Goal: Task Accomplishment & Management: Manage account settings

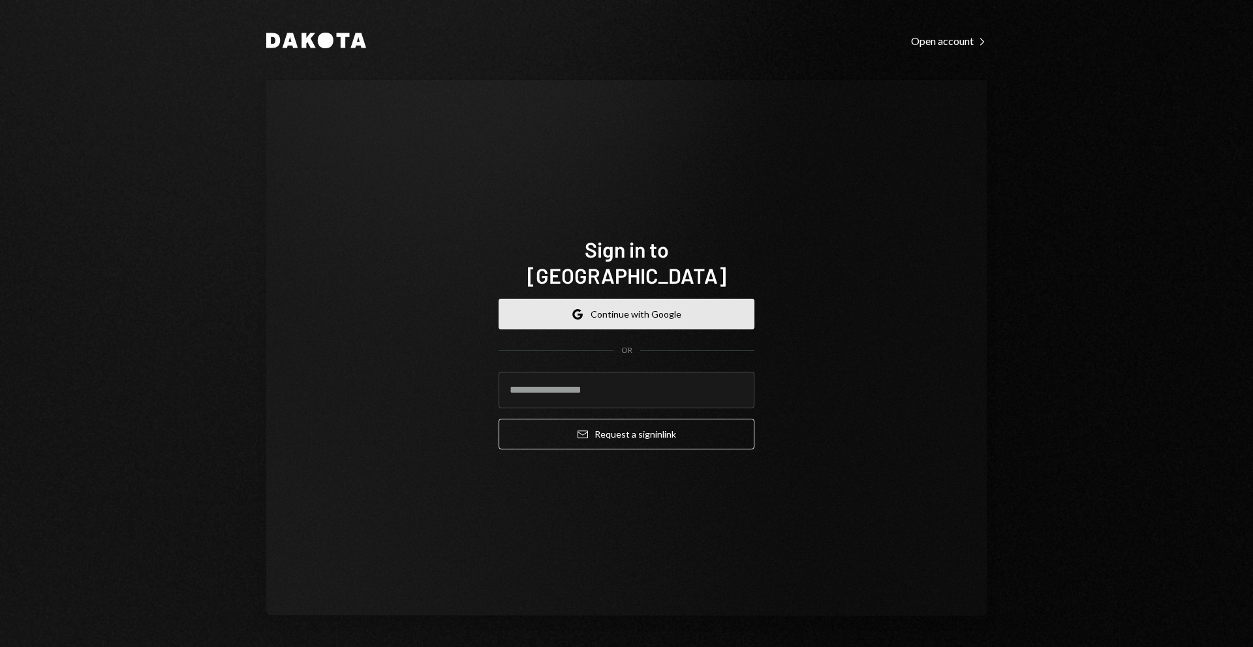
click at [699, 299] on button "Google Continue with Google" at bounding box center [627, 314] width 256 height 31
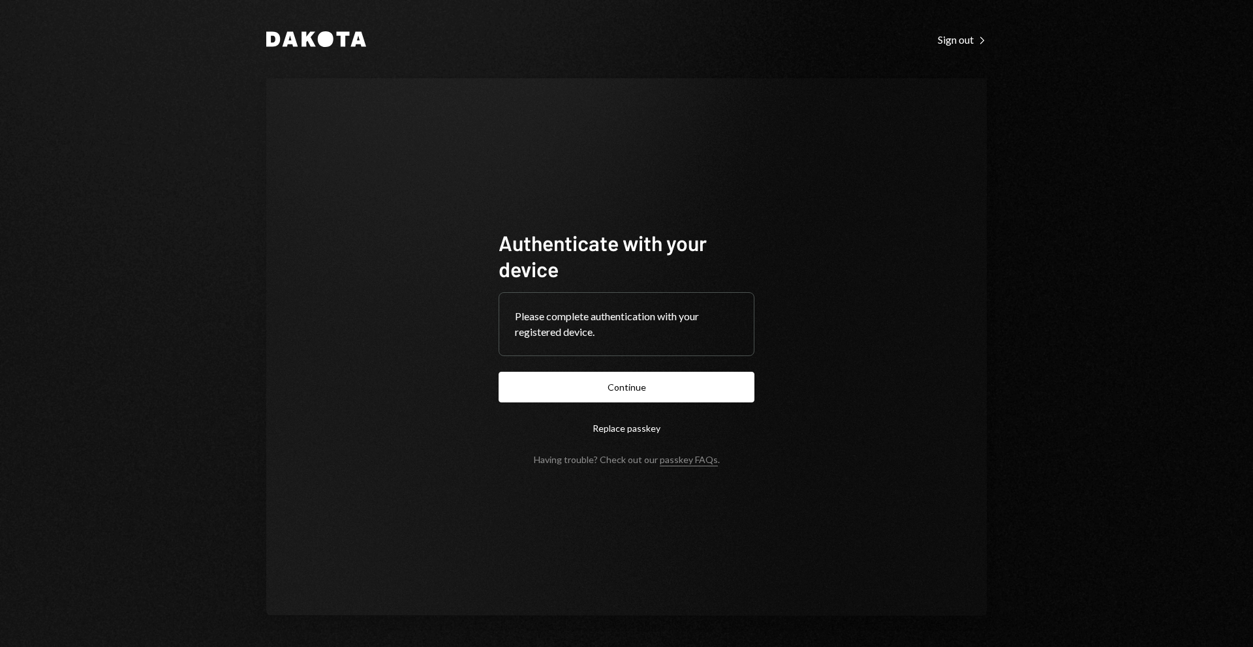
click at [643, 408] on form "Authenticate with your device Please complete authentication with your register…" at bounding box center [627, 348] width 256 height 236
click at [647, 390] on button "Continue" at bounding box center [627, 387] width 256 height 31
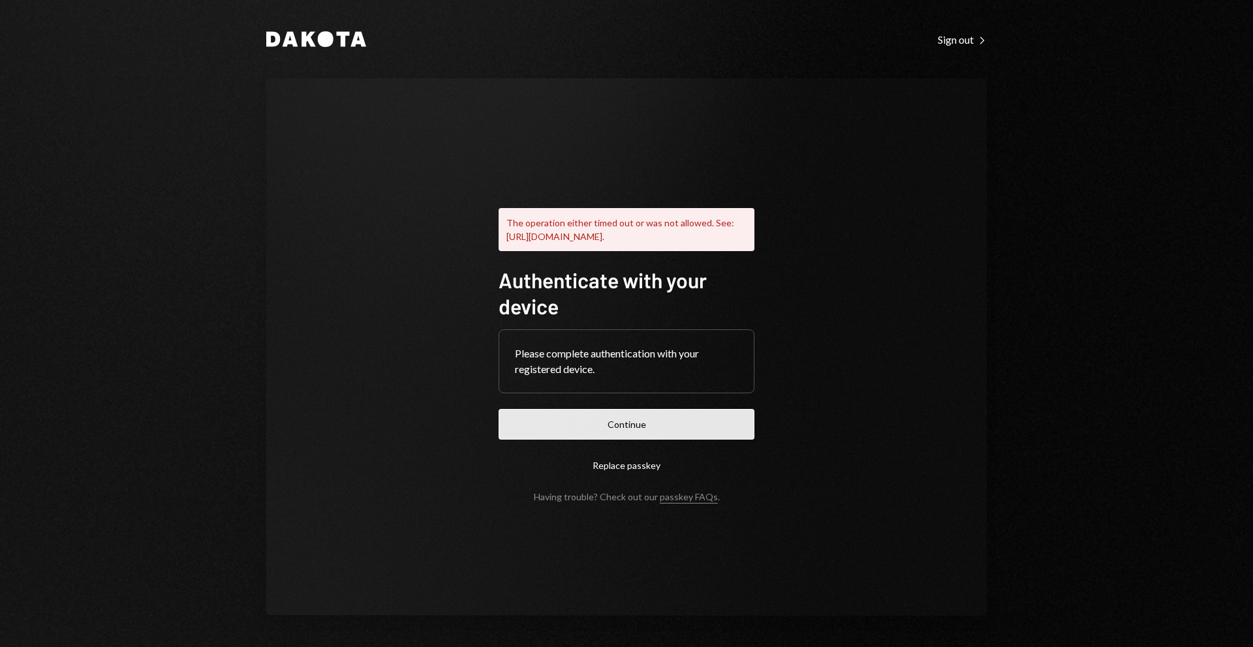
click at [645, 421] on button "Continue" at bounding box center [627, 424] width 256 height 31
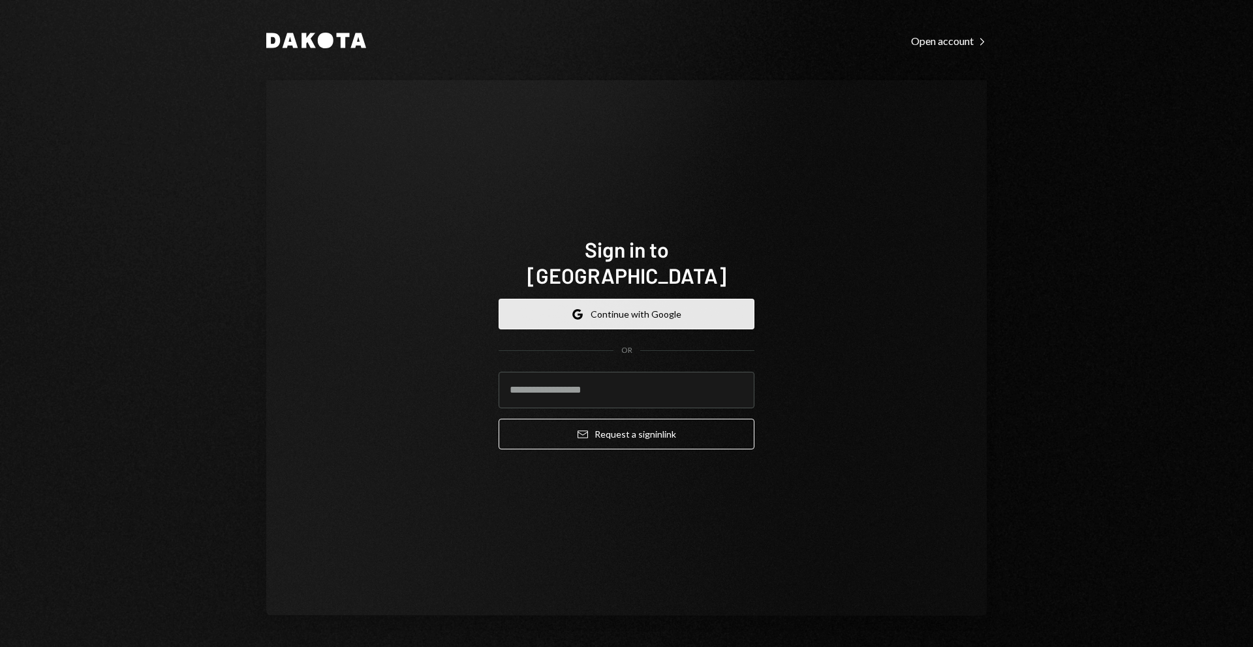
click at [644, 309] on button "Google Continue with Google" at bounding box center [627, 314] width 256 height 31
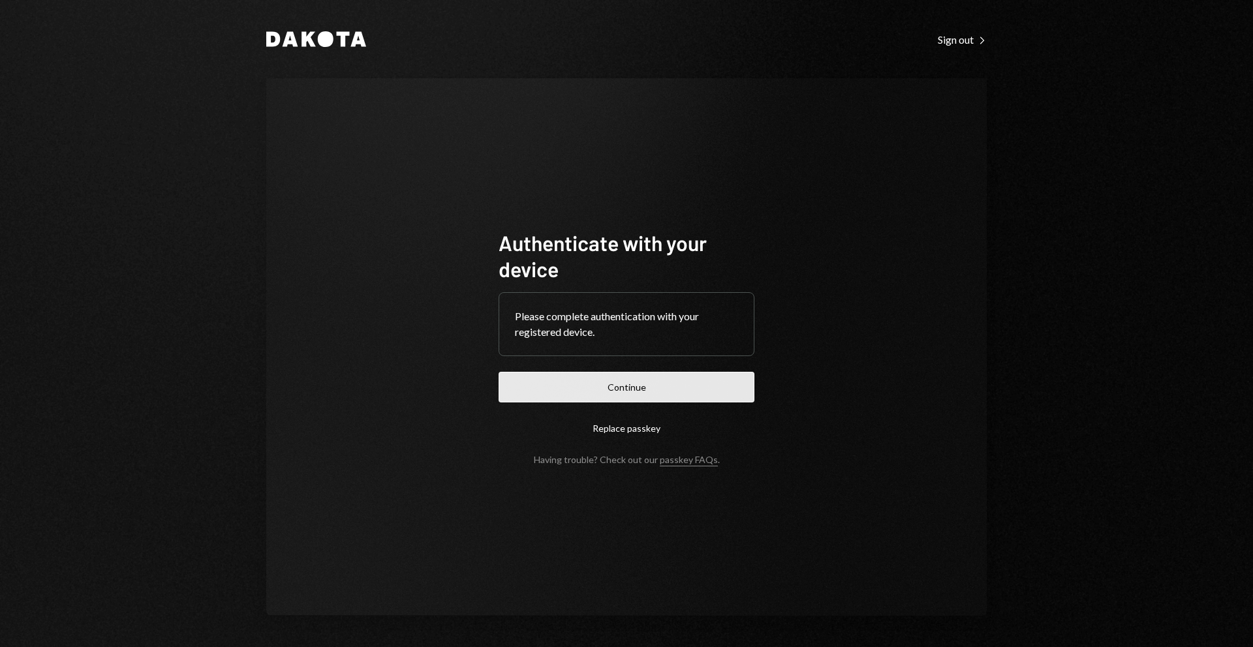
click at [653, 372] on button "Continue" at bounding box center [627, 387] width 256 height 31
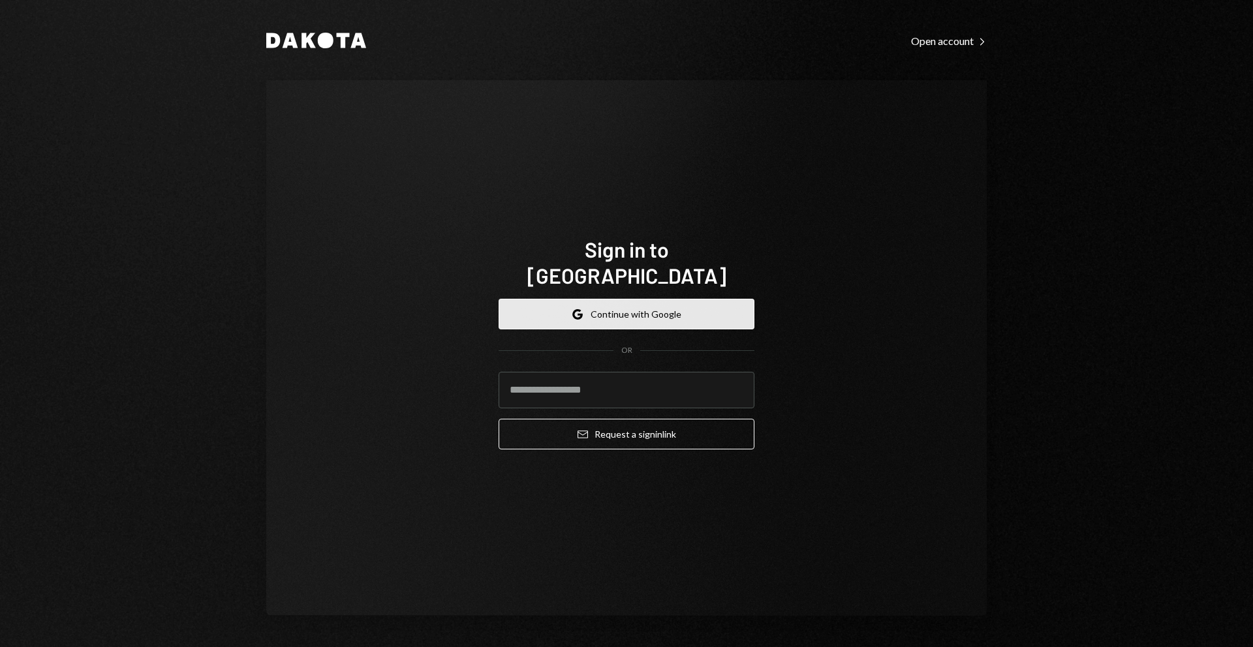
click at [561, 299] on button "Google Continue with Google" at bounding box center [627, 314] width 256 height 31
click at [627, 301] on button "Google Continue with Google" at bounding box center [627, 314] width 256 height 31
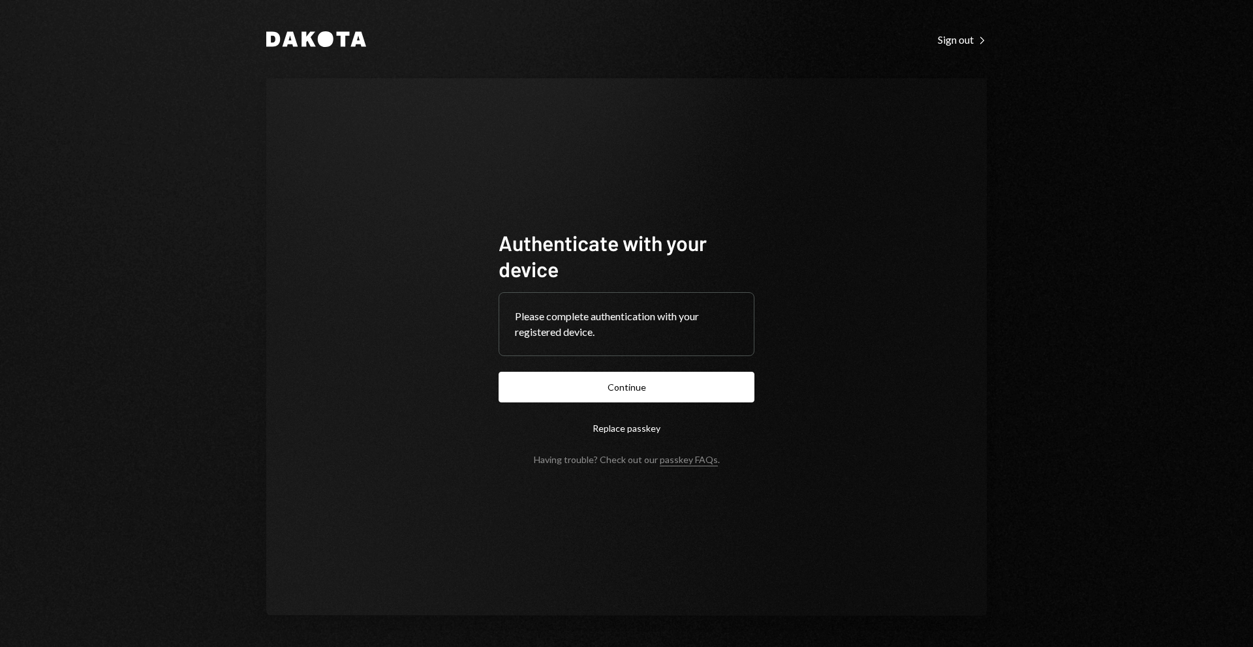
click at [671, 361] on form "Authenticate with your device Please complete authentication with your register…" at bounding box center [627, 348] width 256 height 236
click at [662, 387] on button "Continue" at bounding box center [627, 387] width 256 height 31
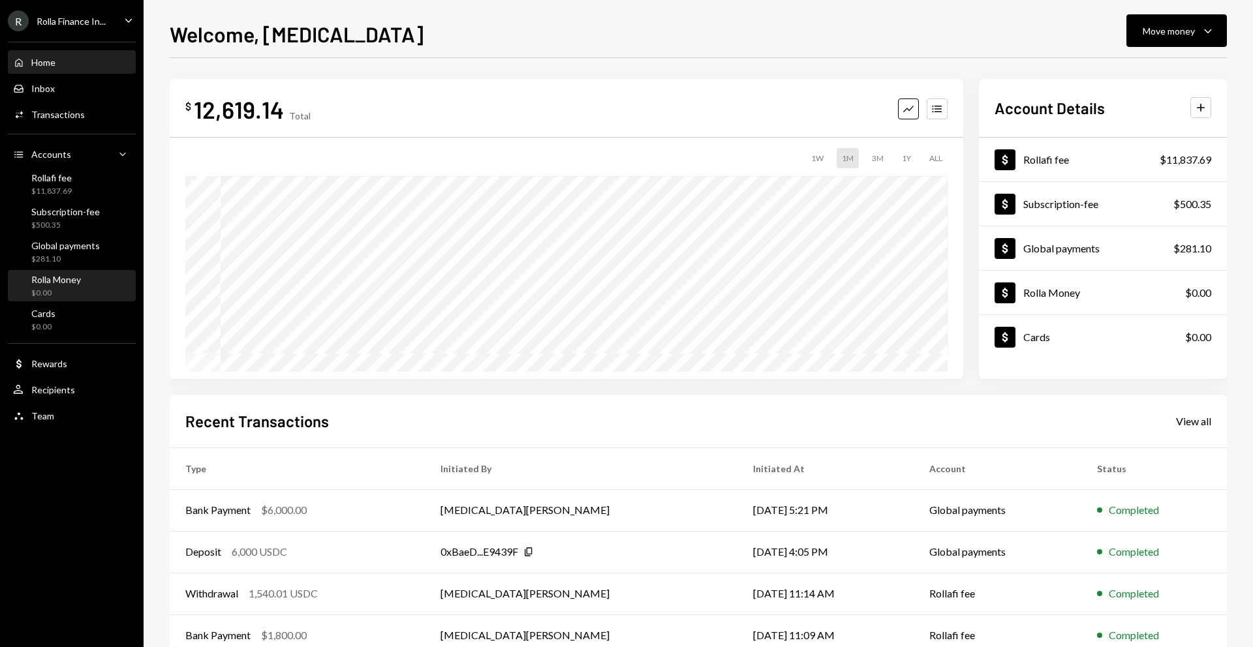
click at [99, 276] on div "Rolla Money $0.00" at bounding box center [71, 286] width 117 height 25
